Goal: Task Accomplishment & Management: Complete application form

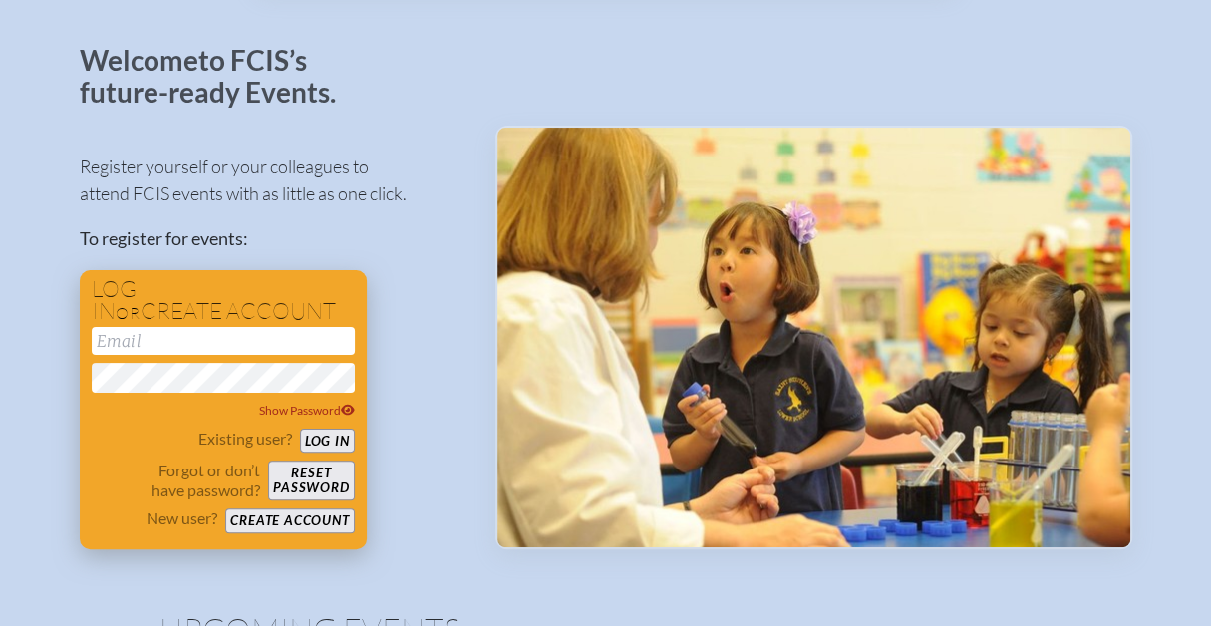
scroll to position [199, 0]
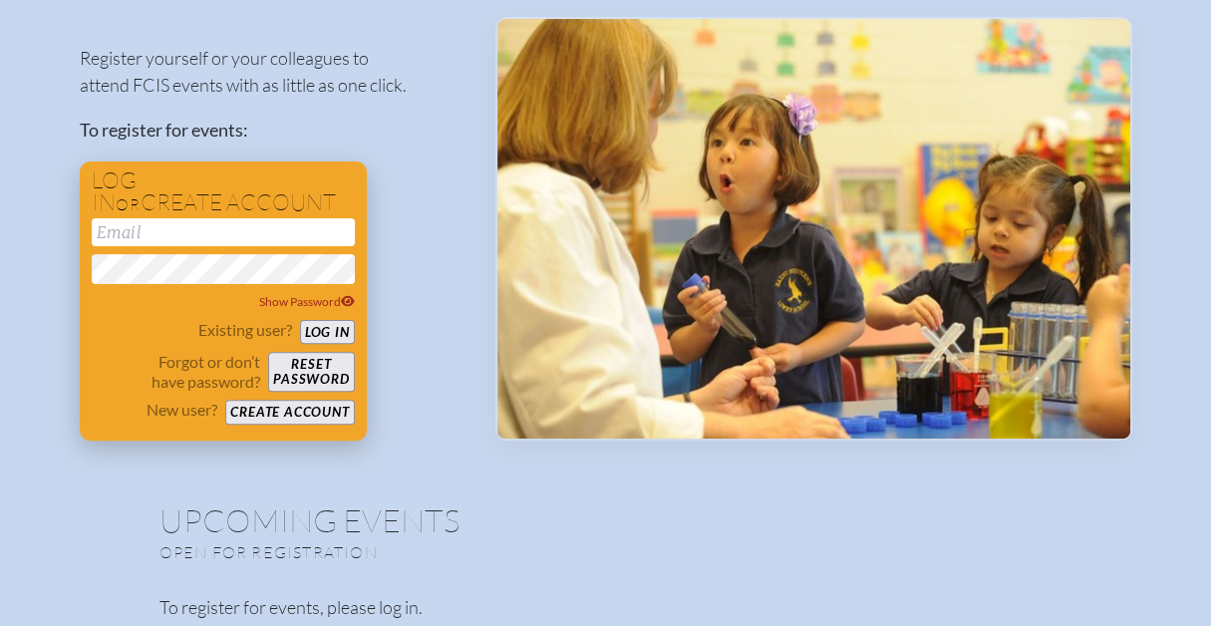
click at [208, 239] on input "email" at bounding box center [223, 232] width 263 height 28
type input "[EMAIL_ADDRESS][DOMAIN_NAME]"
click at [279, 415] on button "Create account" at bounding box center [289, 412] width 129 height 25
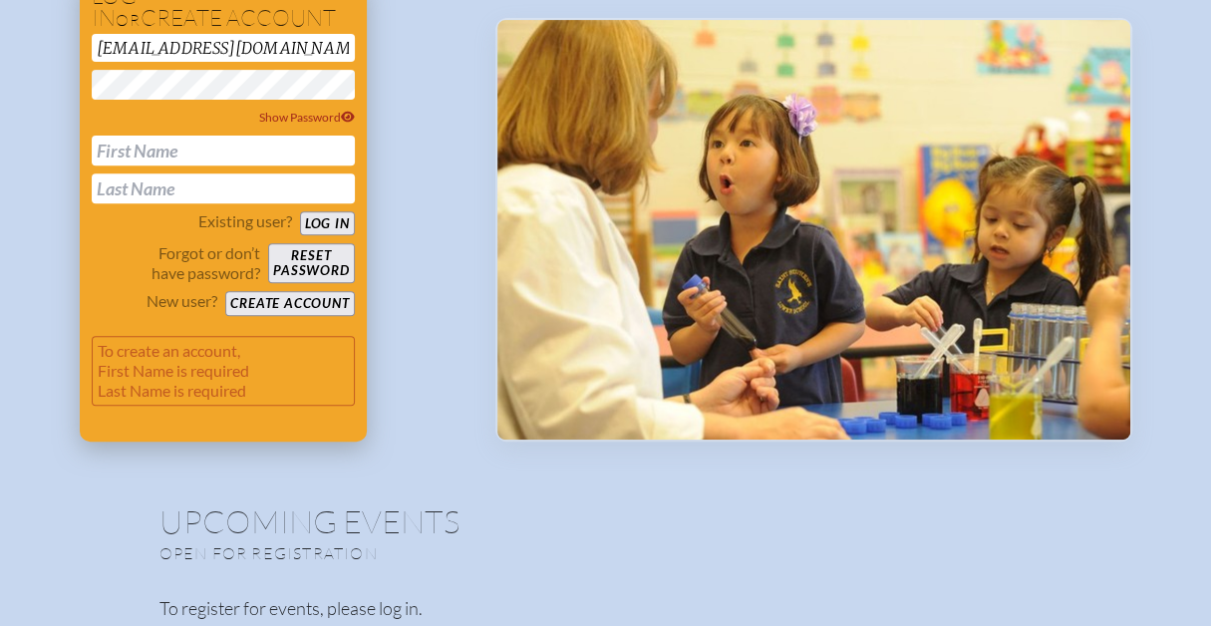
click at [187, 153] on input "text" at bounding box center [223, 151] width 263 height 30
type input "Donald"
type input "Cramp"
click at [303, 296] on button "Create account" at bounding box center [289, 303] width 129 height 25
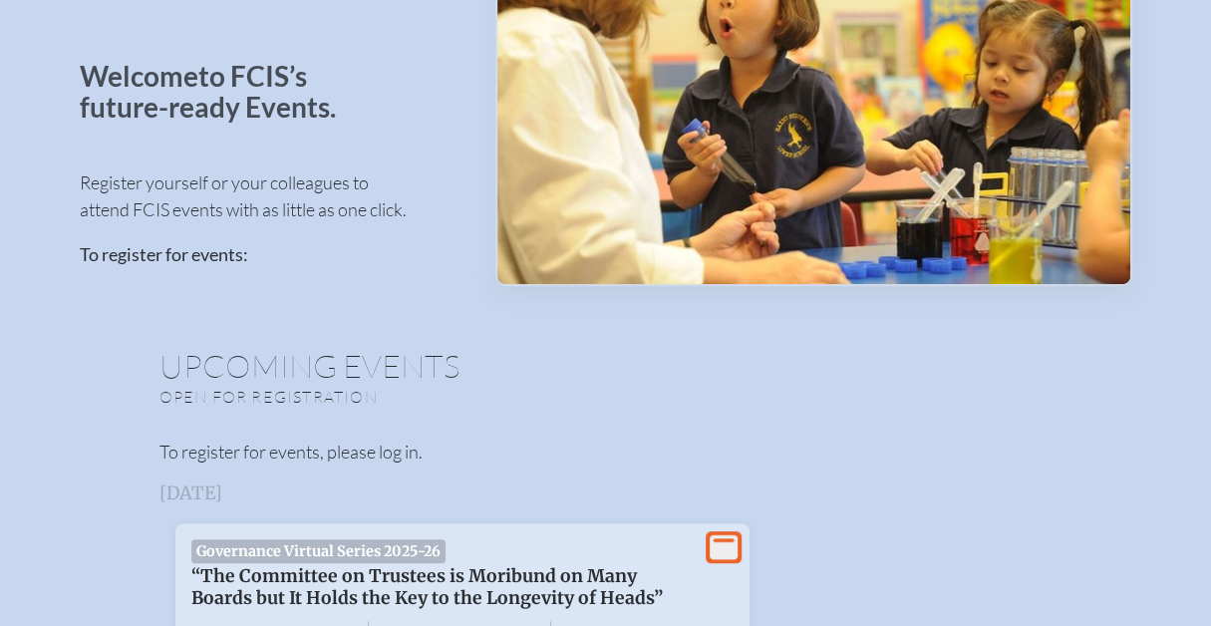
scroll to position [120, 0]
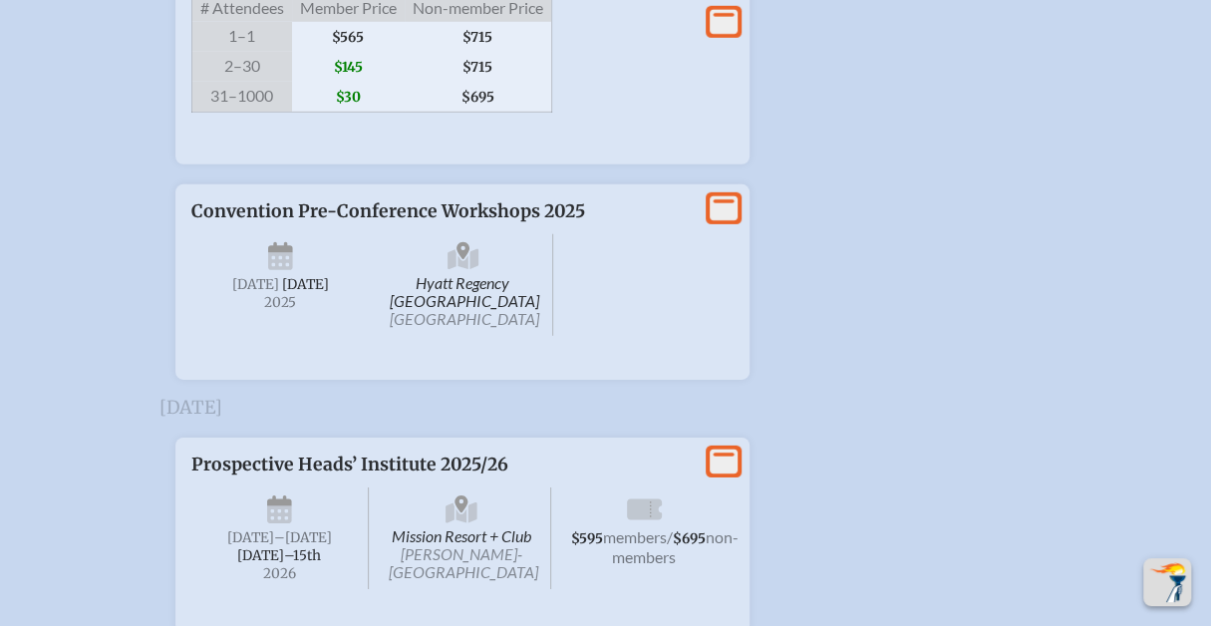
scroll to position [3388, 0]
